Goal: Check status: Check status

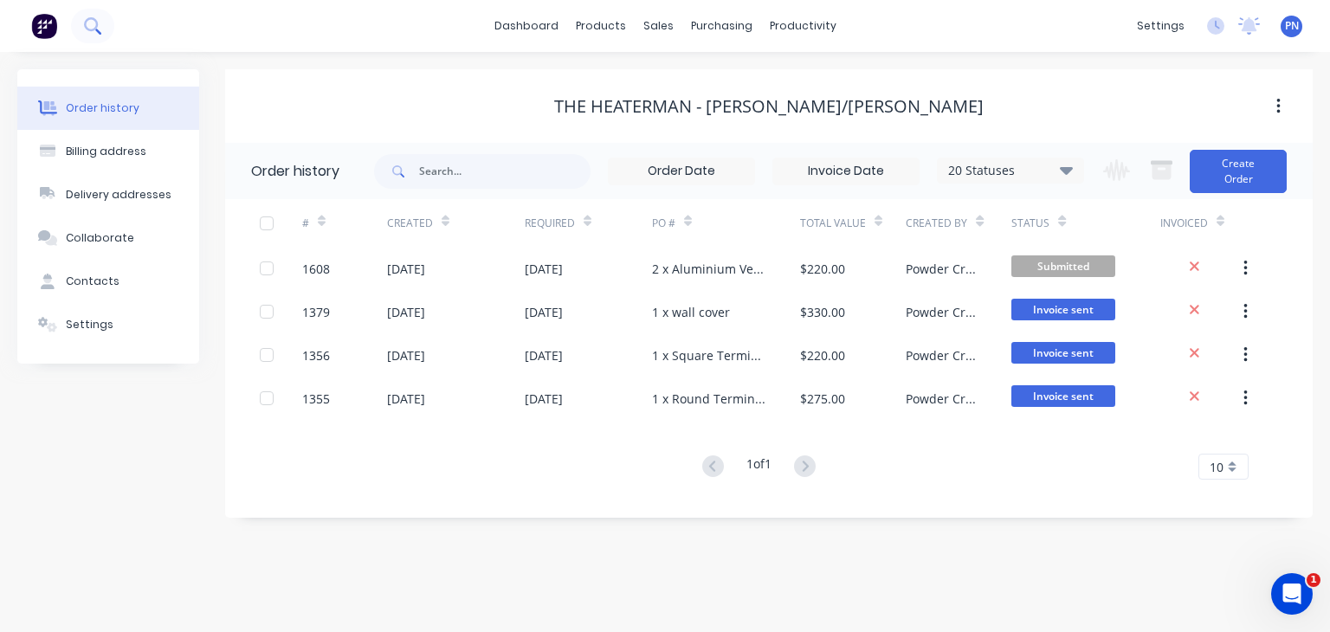
click at [100, 29] on icon at bounding box center [92, 25] width 16 height 16
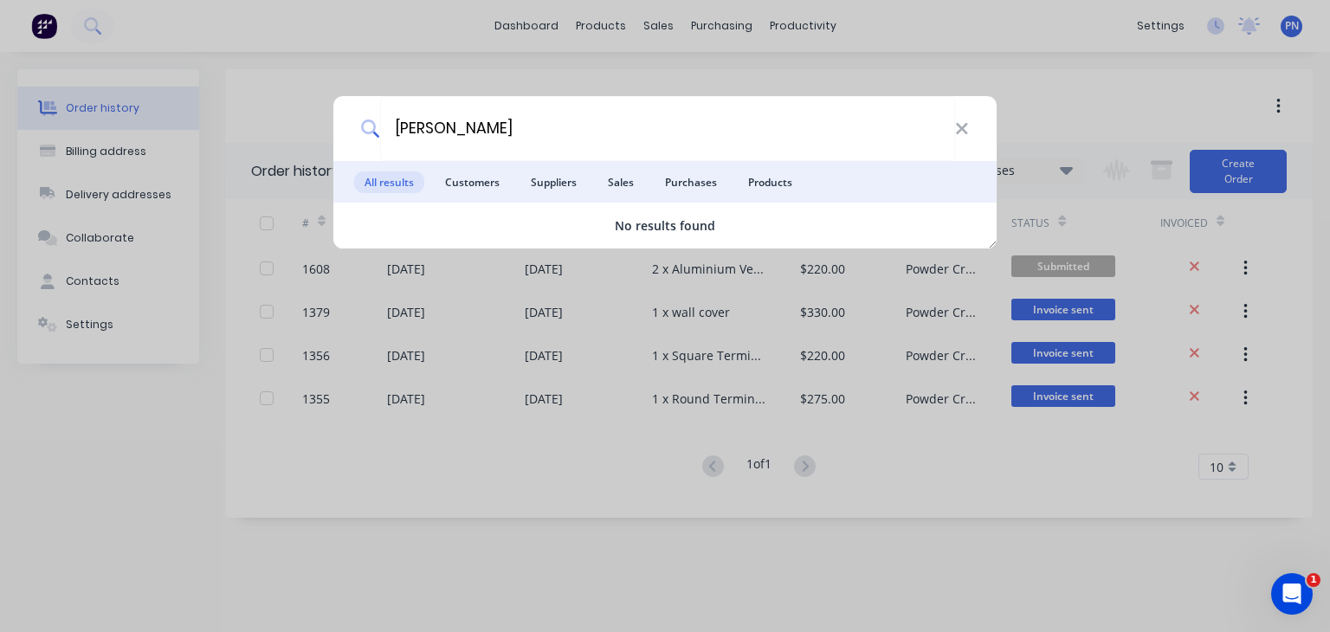
type input "[PERSON_NAME]"
click at [177, 29] on div "alistair All results Customers Suppliers Sales Purchases Products No results fo…" at bounding box center [665, 316] width 1330 height 632
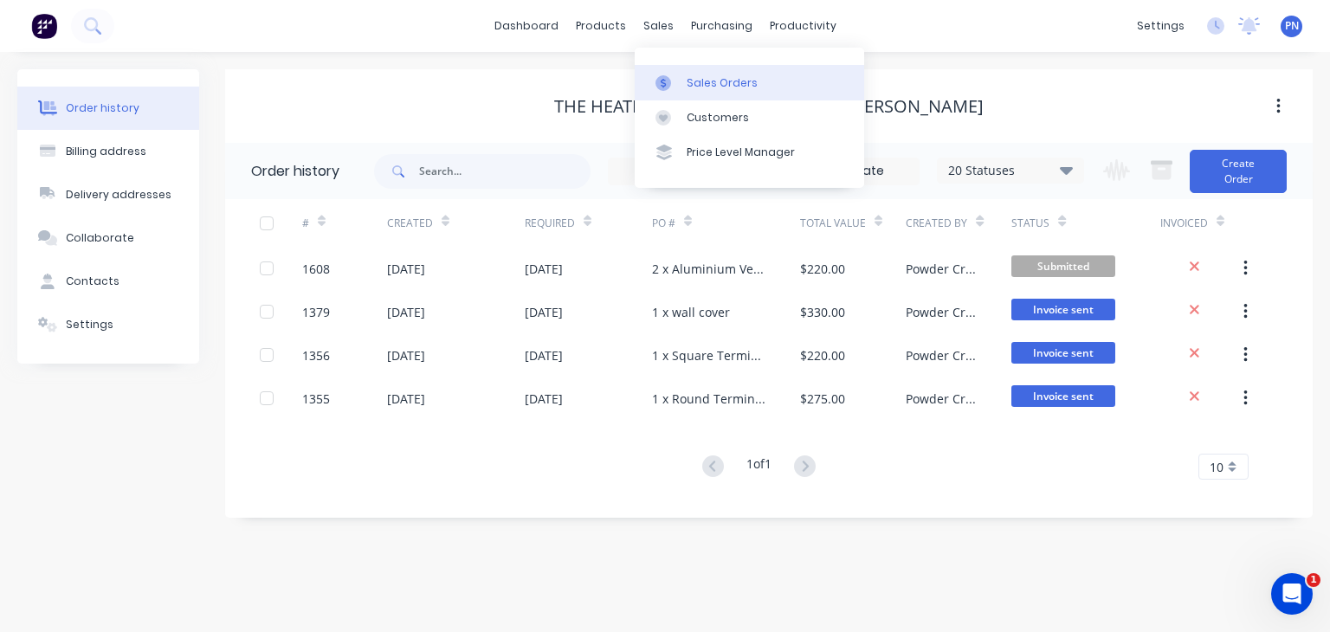
click at [698, 74] on link "Sales Orders" at bounding box center [749, 82] width 229 height 35
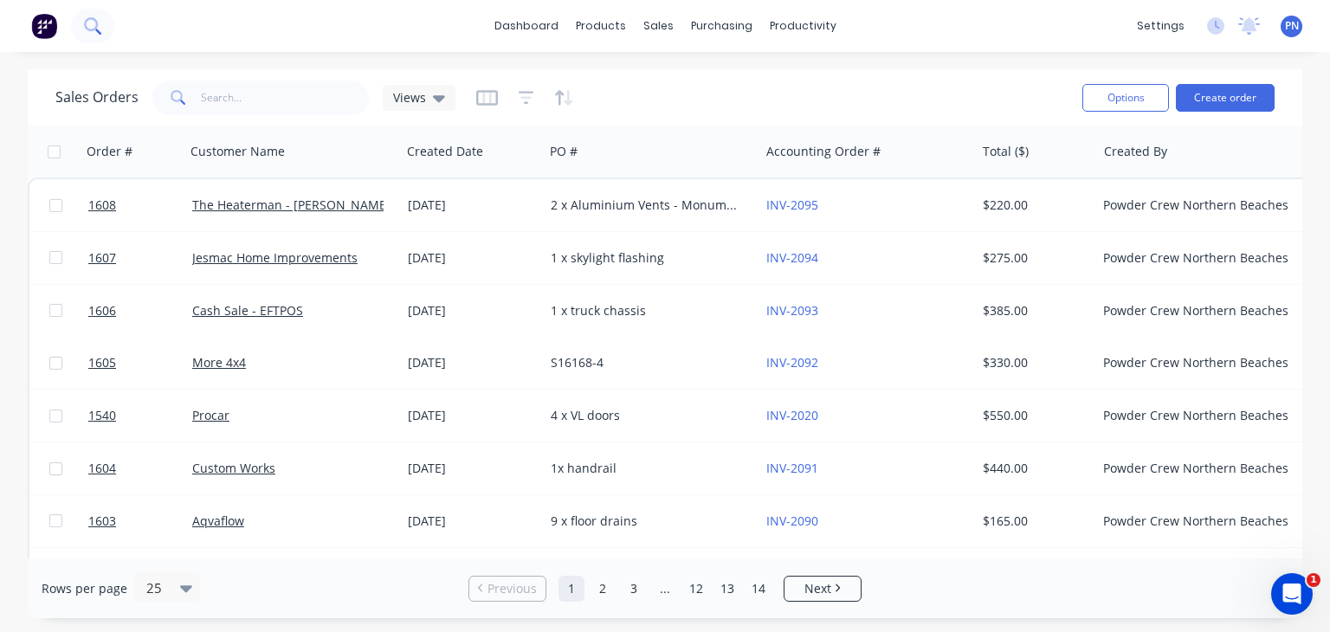
click at [89, 30] on icon at bounding box center [91, 24] width 14 height 14
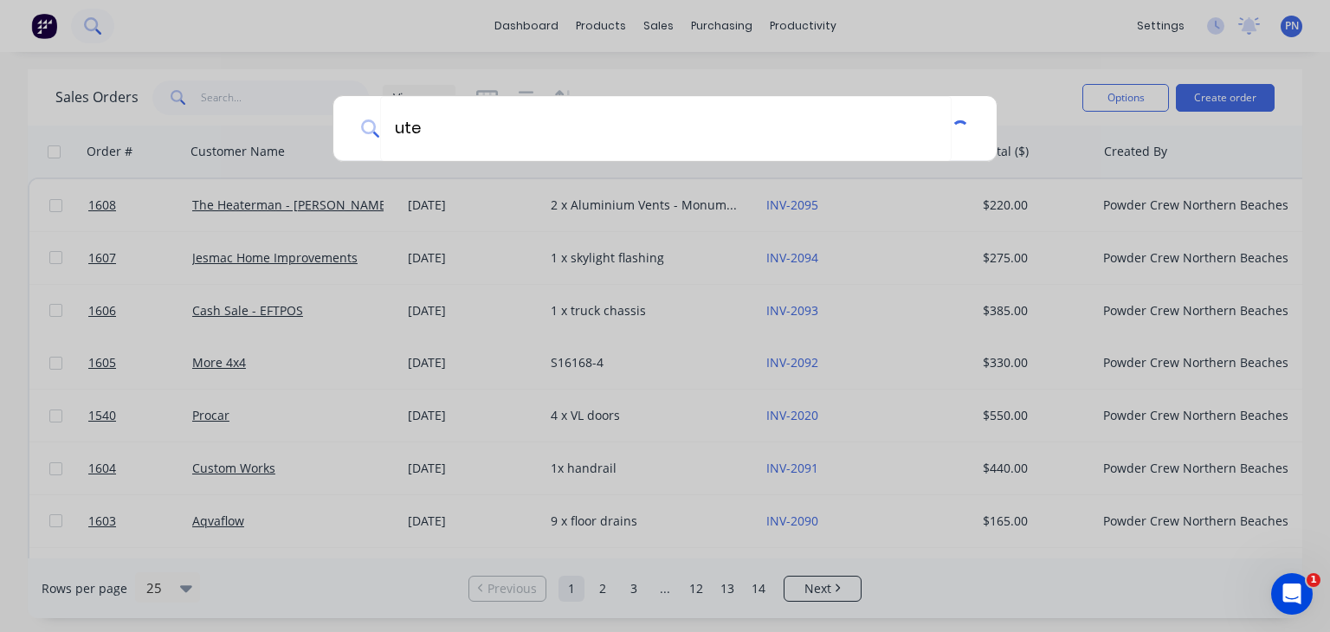
type input "ute"
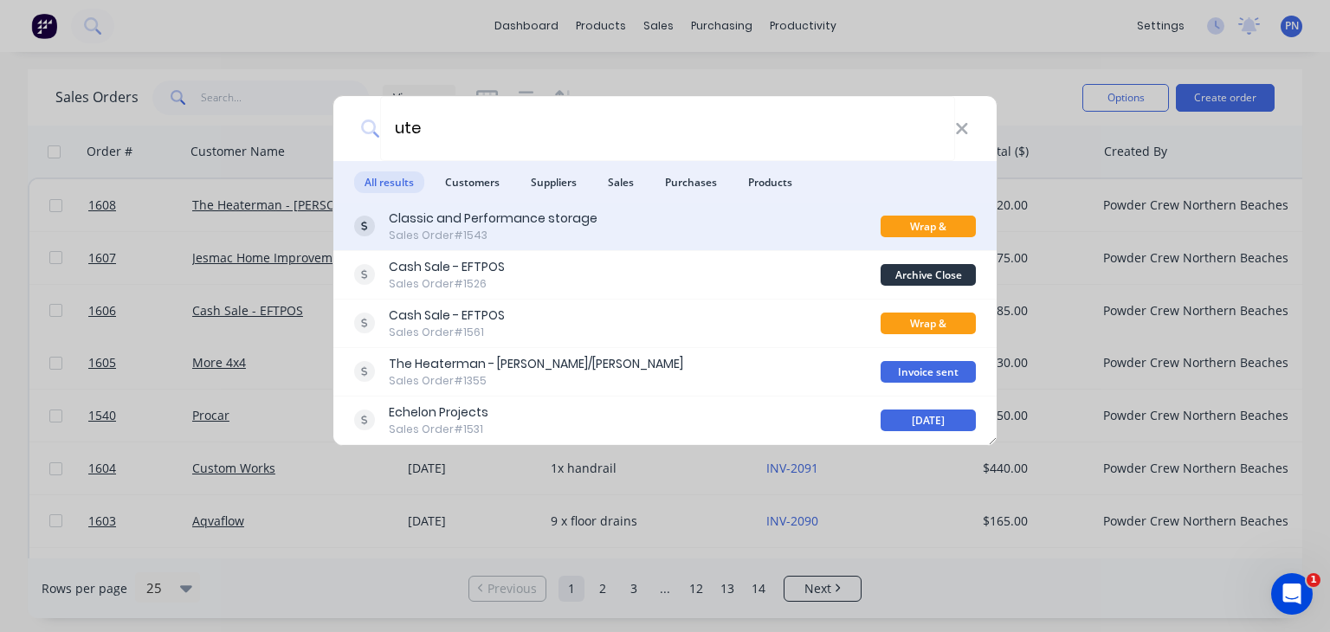
click at [530, 229] on div "Sales Order #1543" at bounding box center [493, 236] width 209 height 16
